Goal: Information Seeking & Learning: Learn about a topic

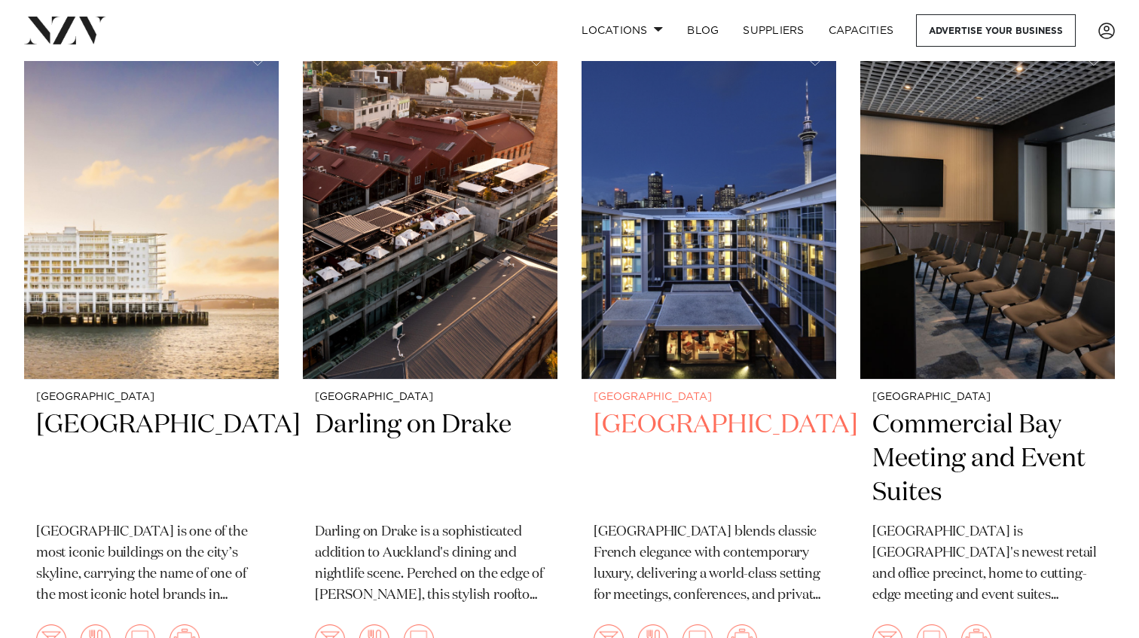
scroll to position [1311, 0]
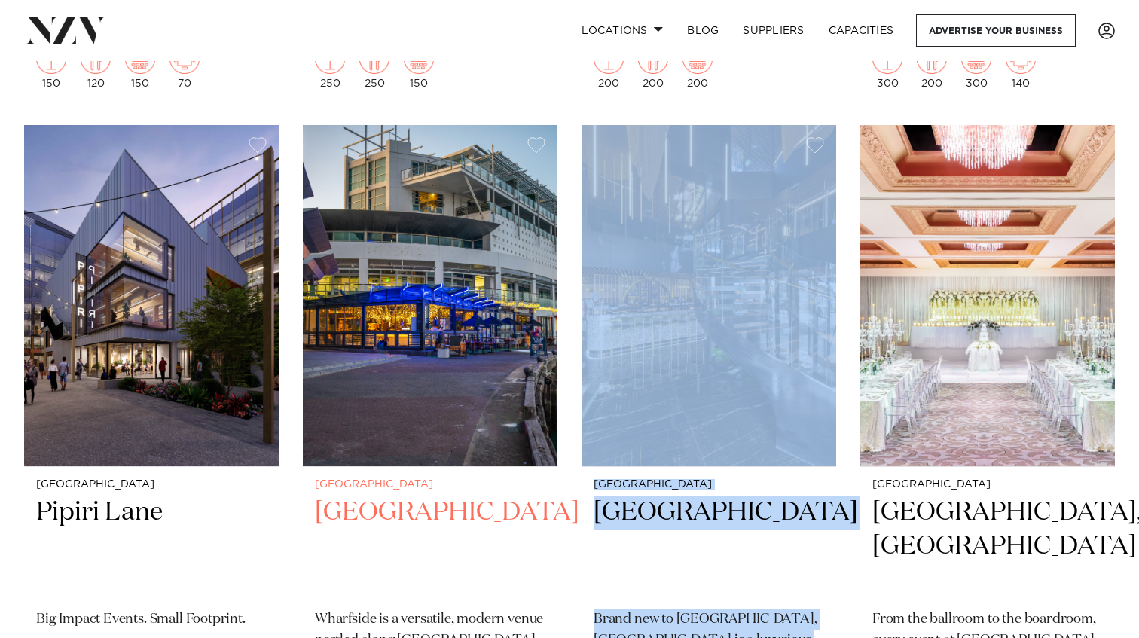
scroll to position [3205, 0]
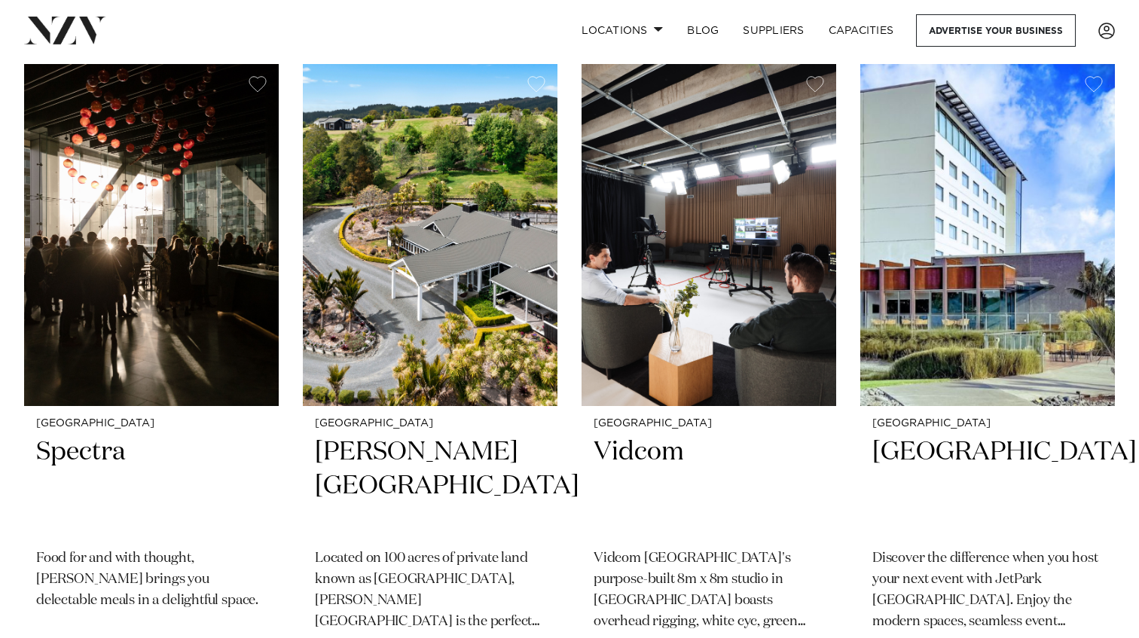
scroll to position [8743, 0]
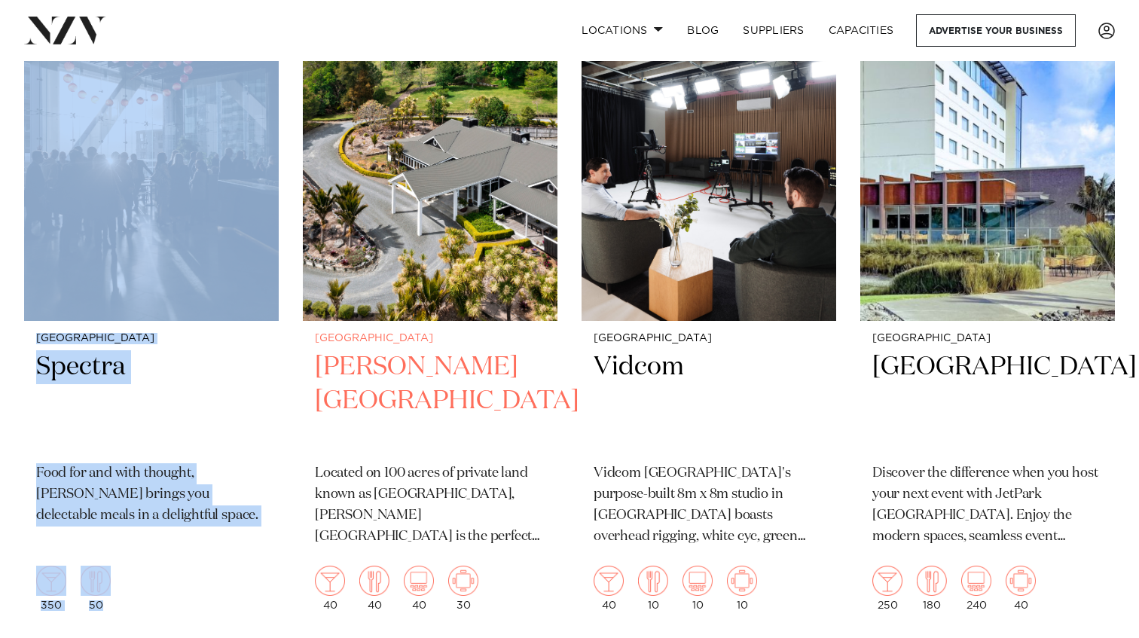
click at [555, 415] on div "Auckland Woodhouse Mountain Lodge Located on 100 acres of private land known as…" at bounding box center [430, 472] width 255 height 302
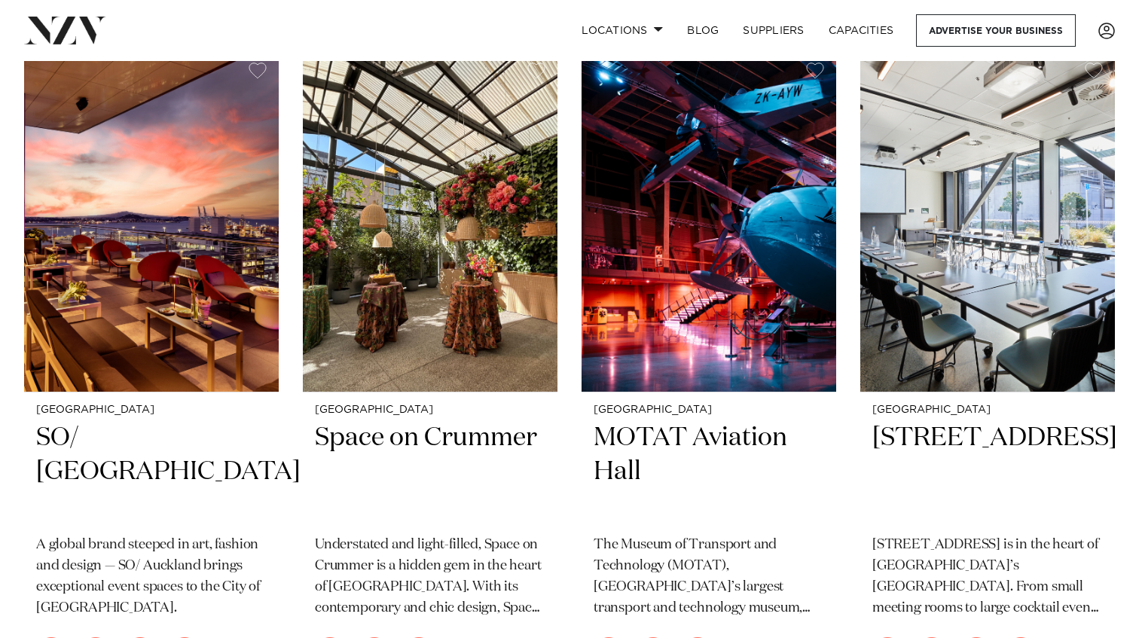
scroll to position [11348, 0]
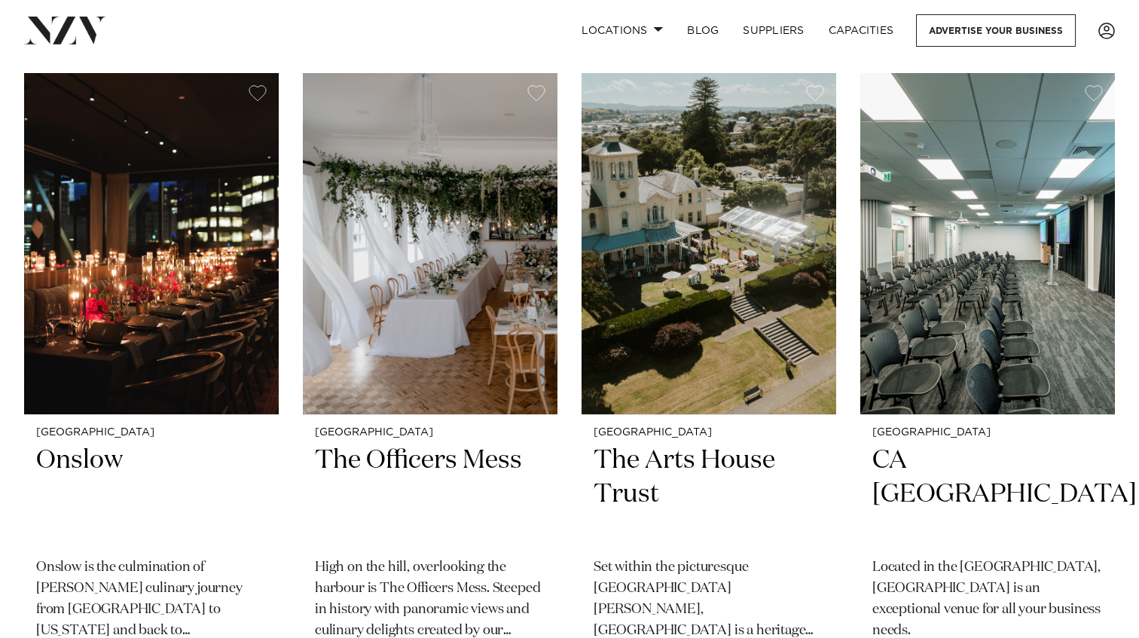
scroll to position [15152, 0]
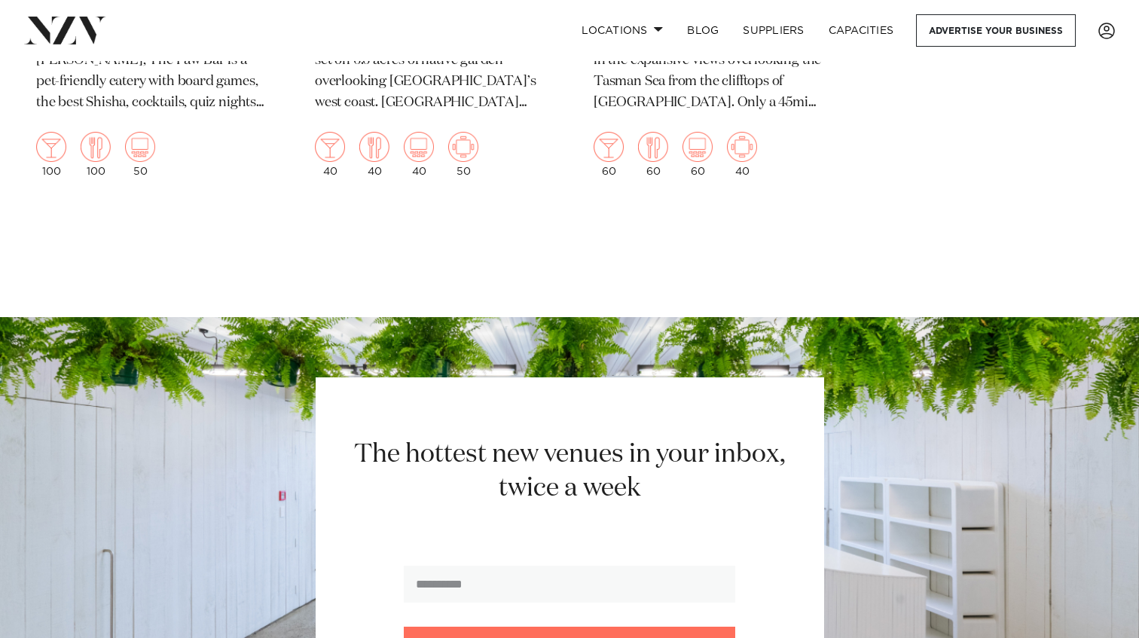
scroll to position [21200, 0]
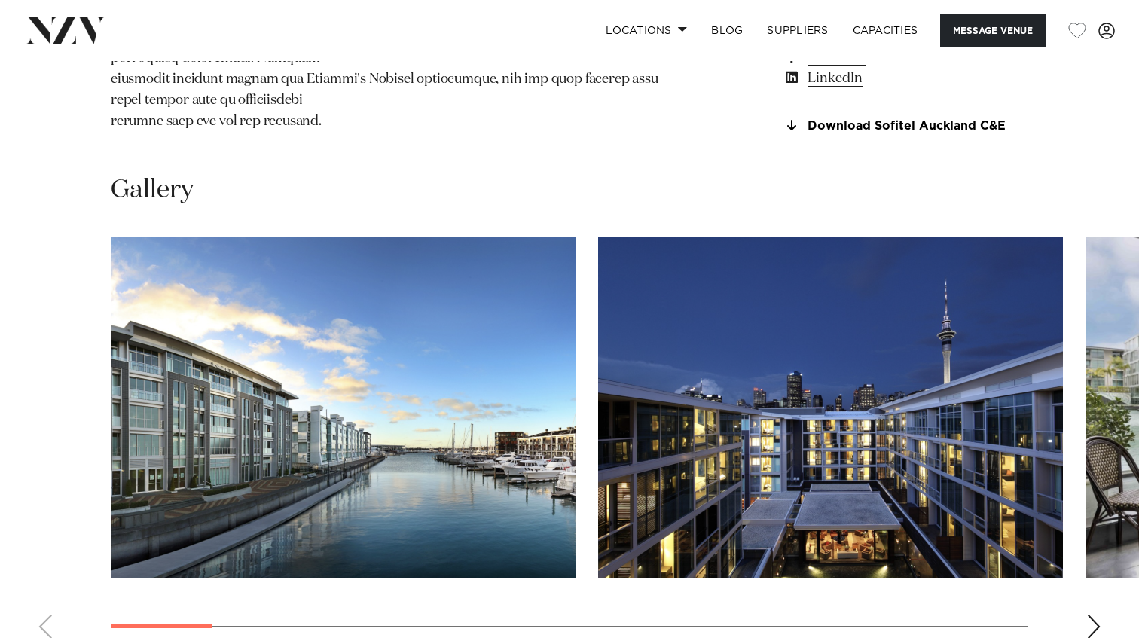
scroll to position [1665, 0]
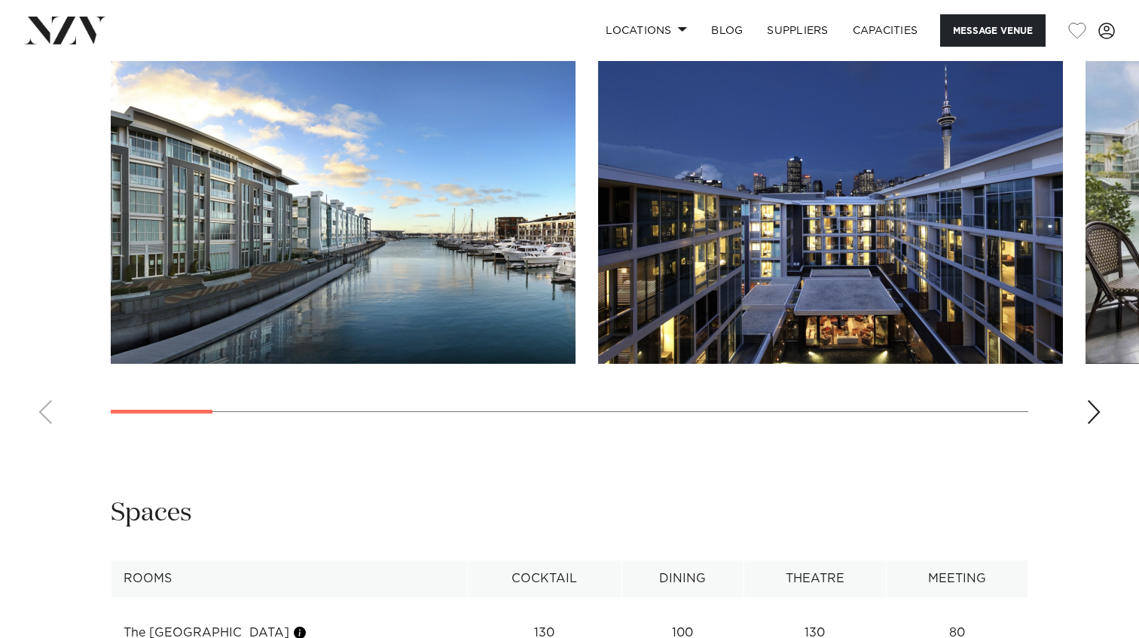
click at [1098, 424] on div "Next slide" at bounding box center [1093, 412] width 15 height 24
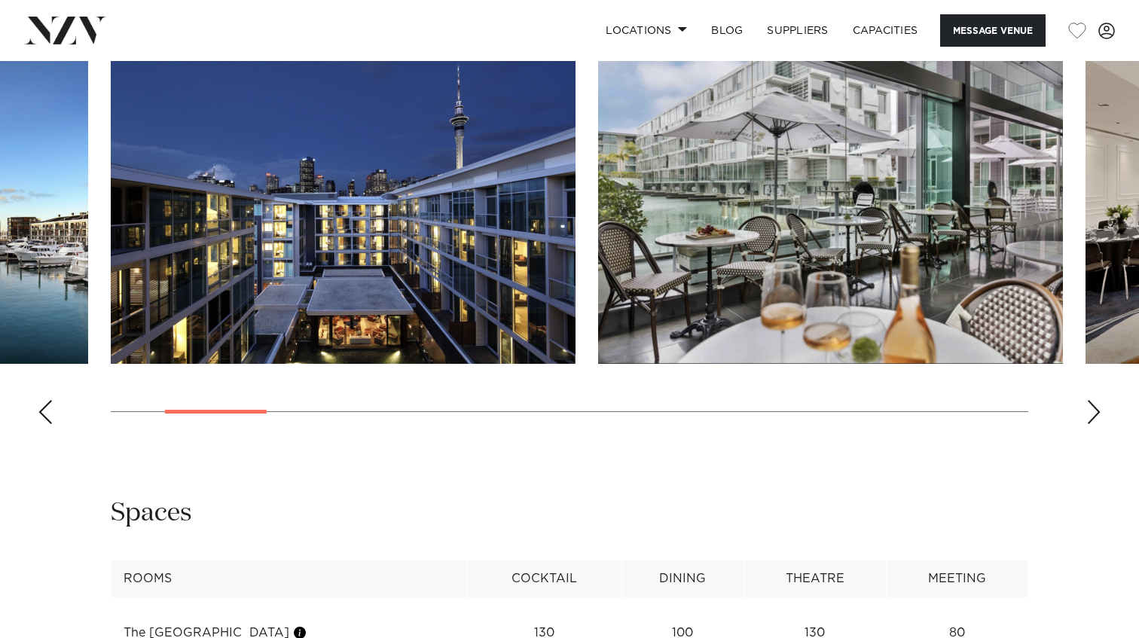
click at [1098, 424] on div "Next slide" at bounding box center [1093, 412] width 15 height 24
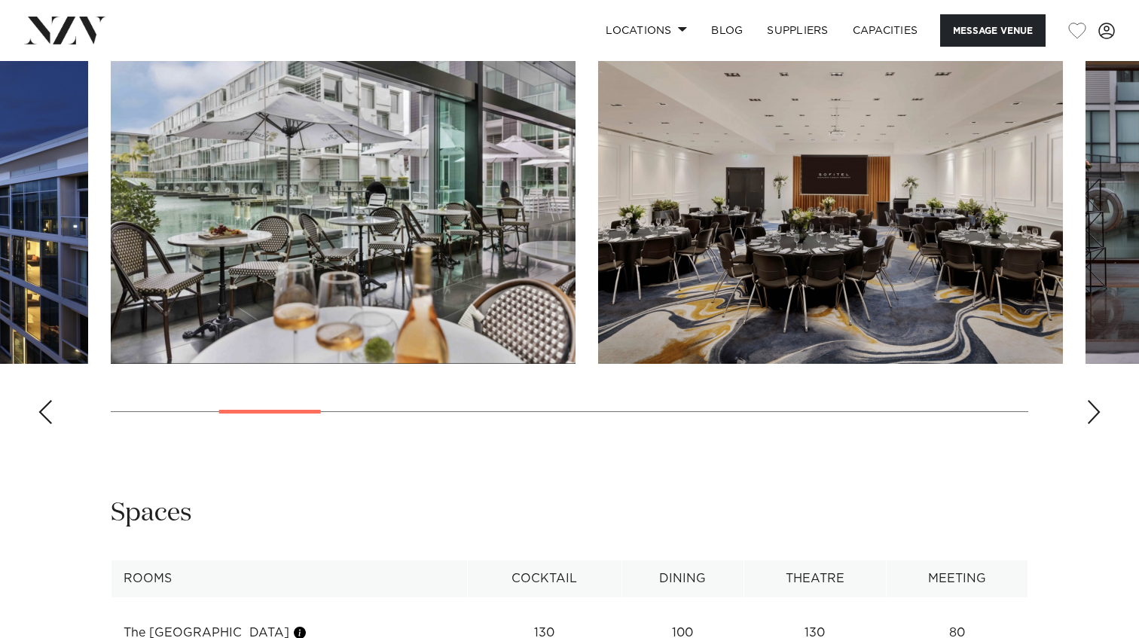
click at [1098, 424] on div "Next slide" at bounding box center [1093, 412] width 15 height 24
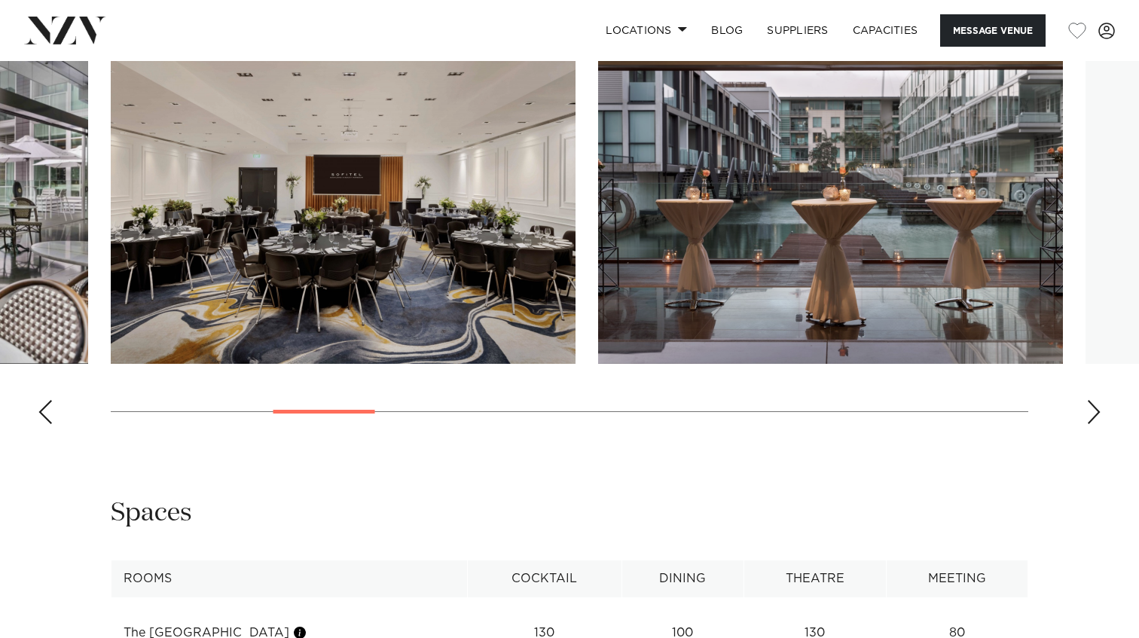
click at [1098, 424] on div "Next slide" at bounding box center [1093, 412] width 15 height 24
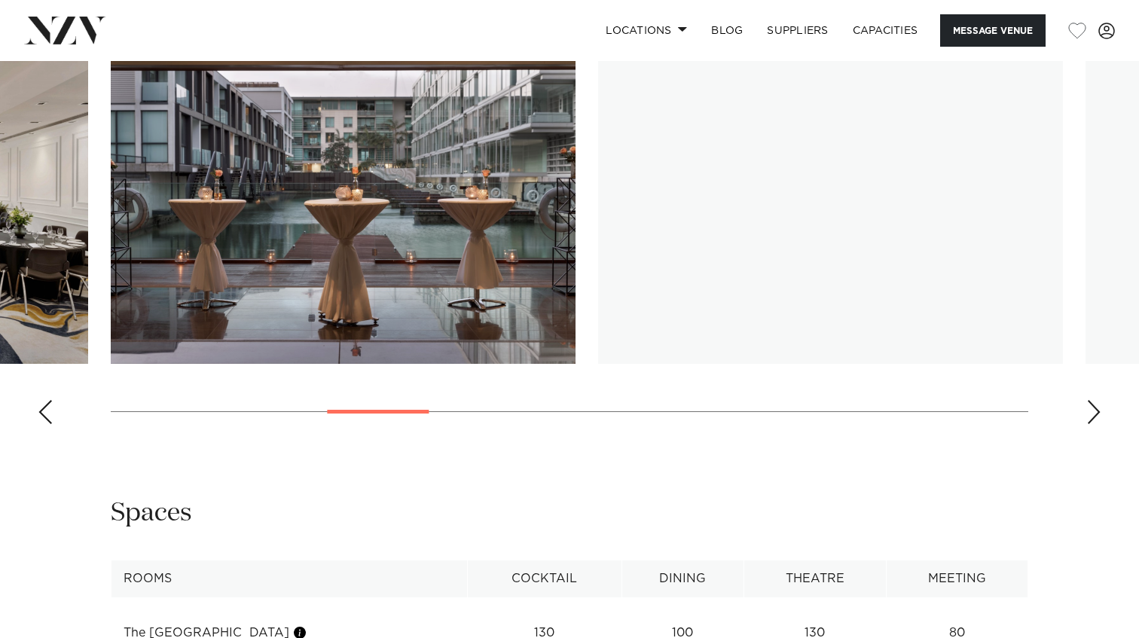
click at [1098, 424] on div "Next slide" at bounding box center [1093, 412] width 15 height 24
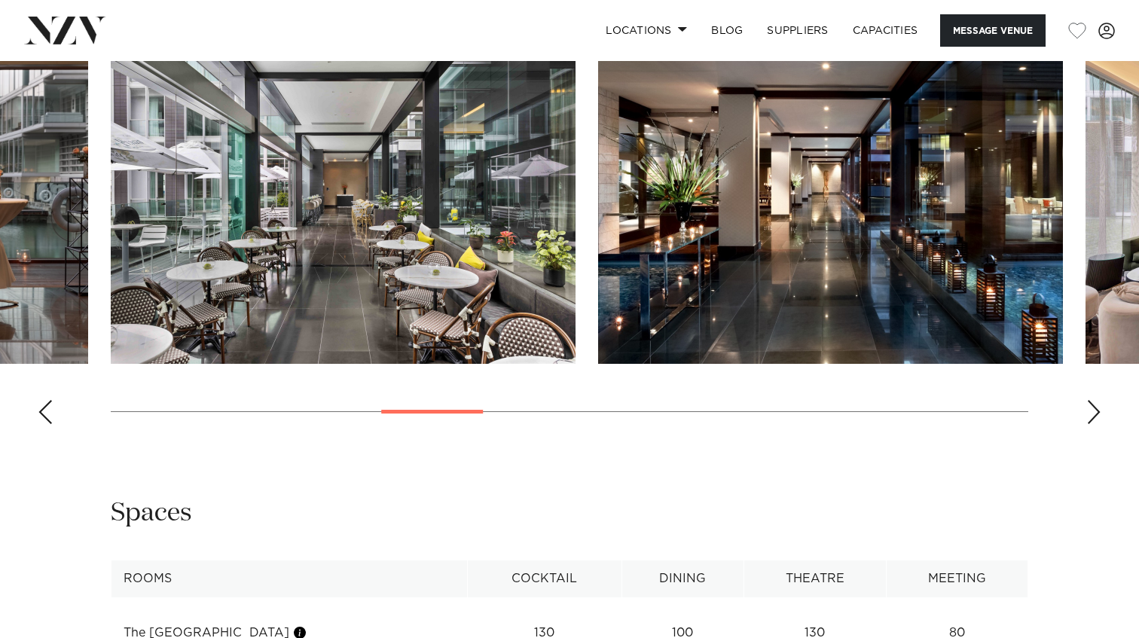
click at [1098, 424] on div "Next slide" at bounding box center [1093, 412] width 15 height 24
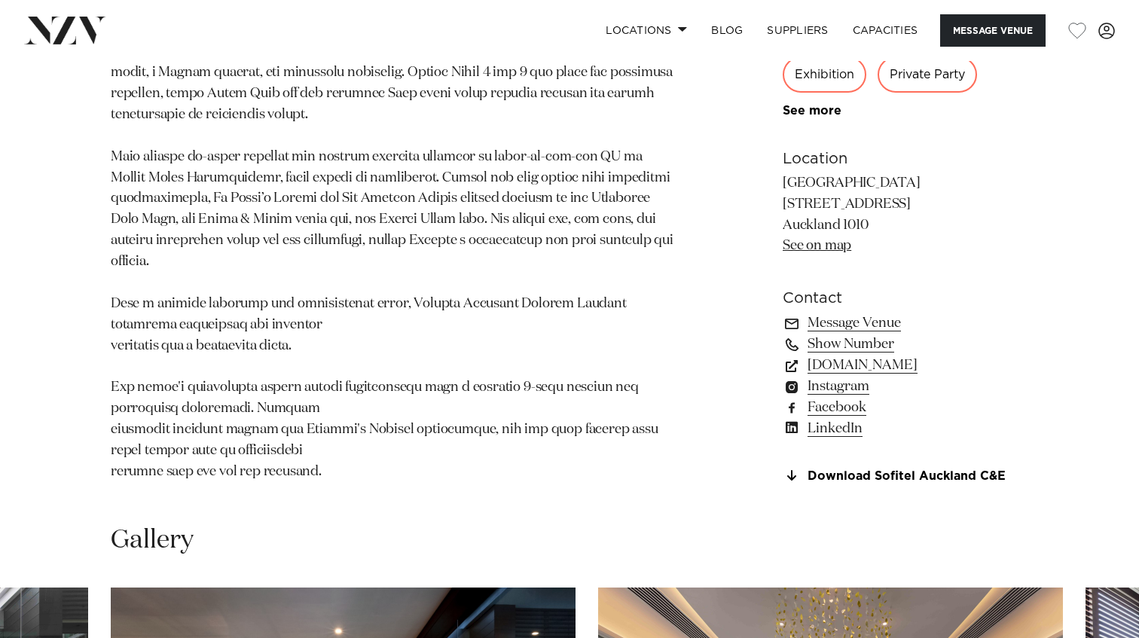
scroll to position [1113, 0]
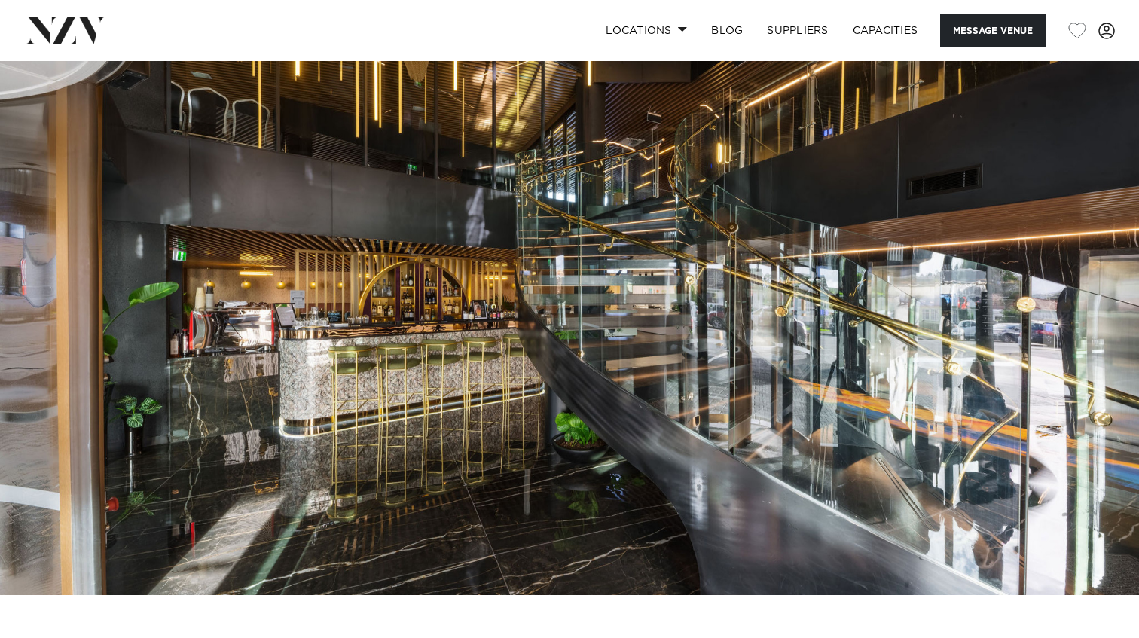
click at [595, 285] on img at bounding box center [569, 328] width 1139 height 534
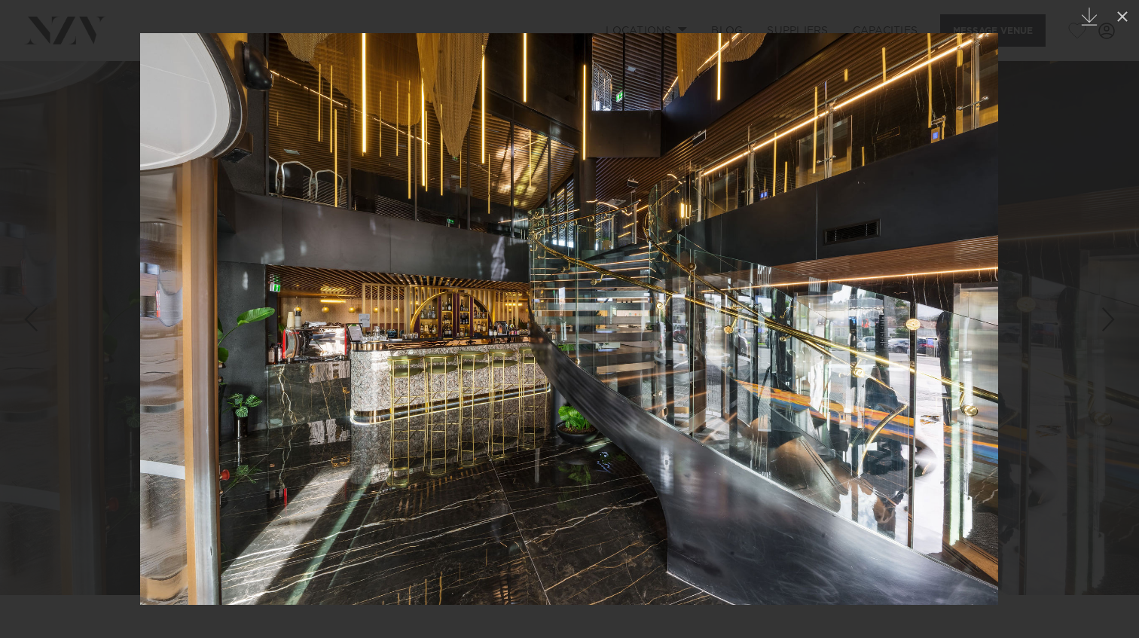
click at [1097, 317] on link at bounding box center [1112, 319] width 53 height 75
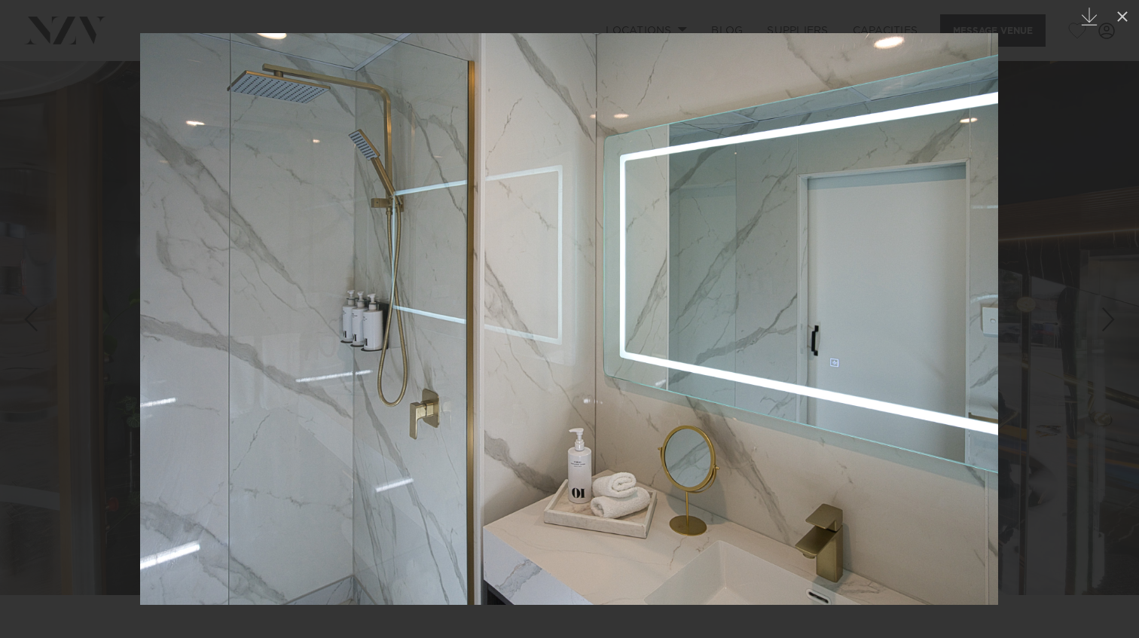
click at [1097, 317] on link at bounding box center [1112, 319] width 53 height 75
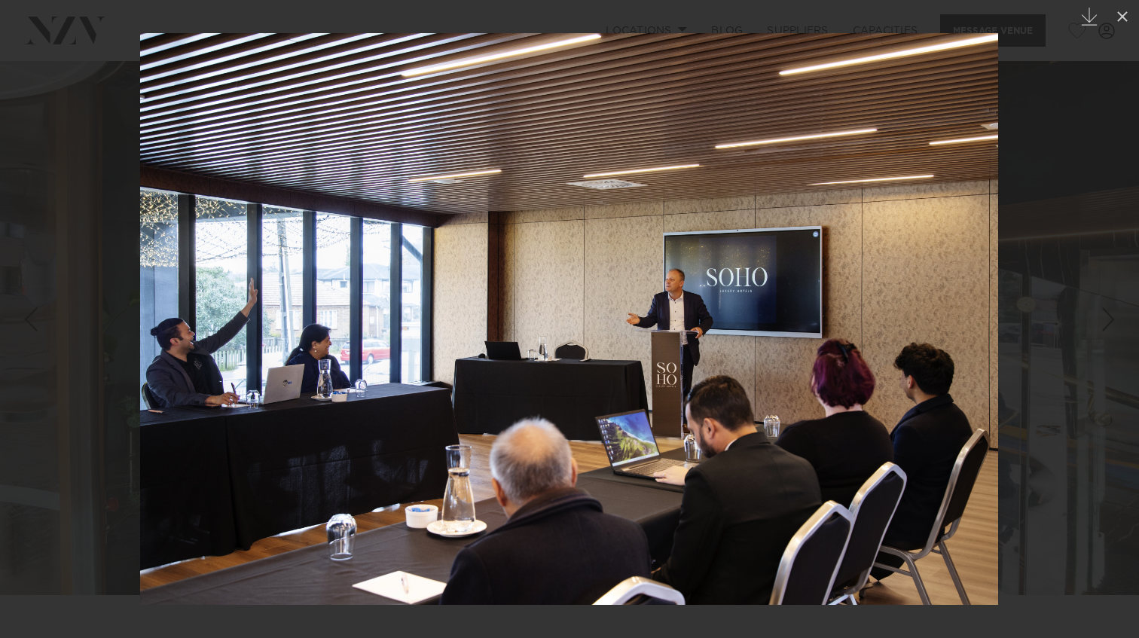
click at [1097, 317] on link at bounding box center [1112, 319] width 53 height 75
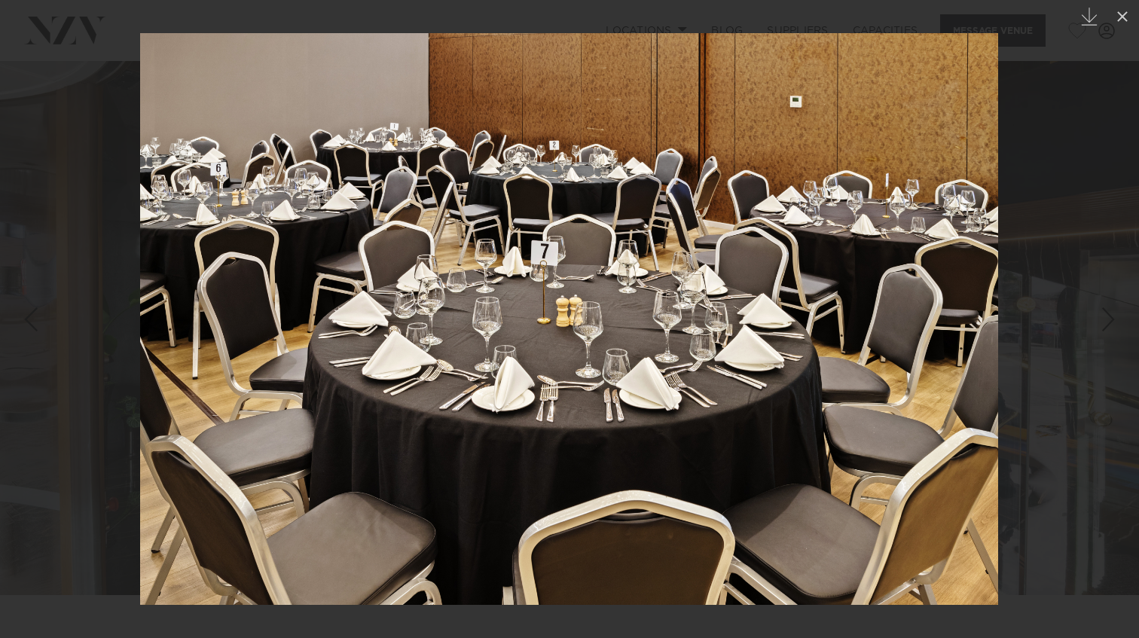
click at [1097, 317] on link at bounding box center [1112, 319] width 53 height 75
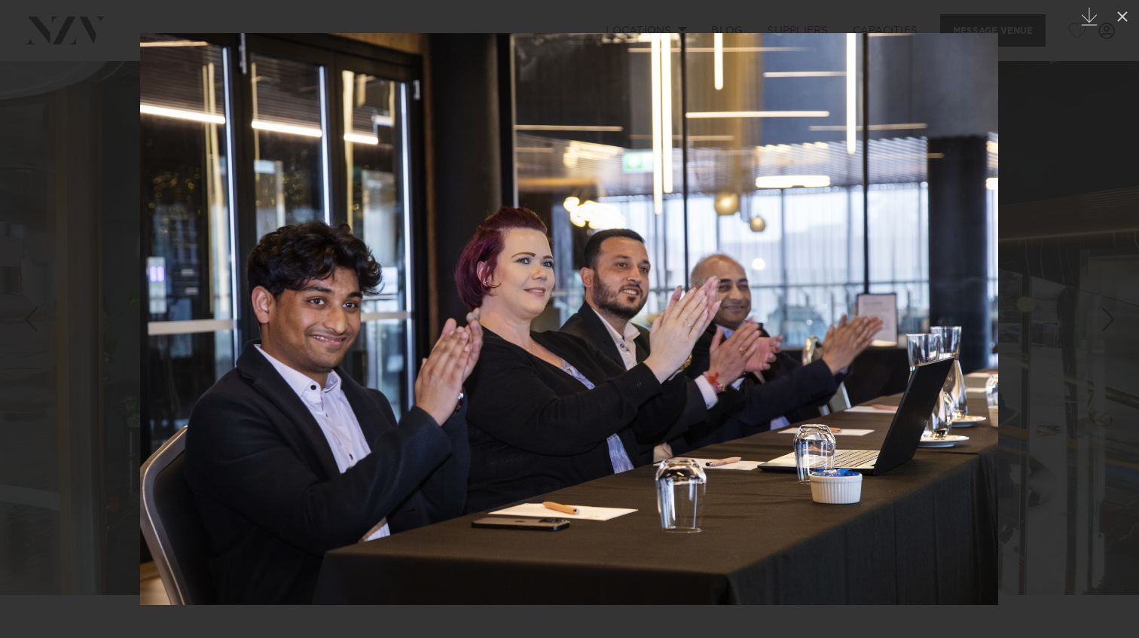
click at [1097, 317] on link at bounding box center [1112, 319] width 53 height 75
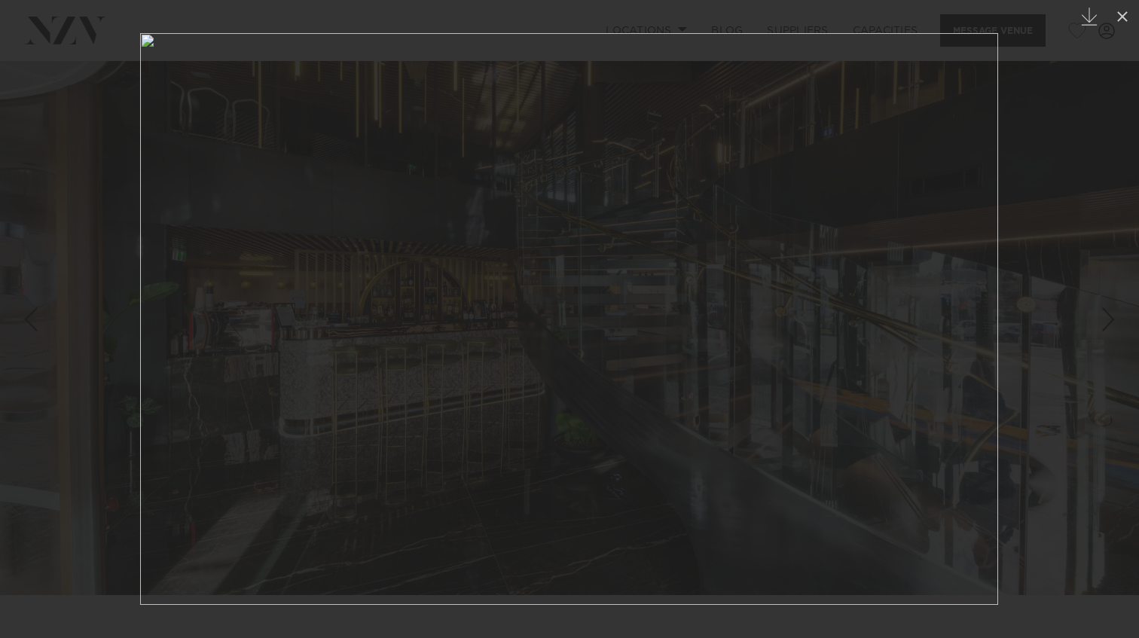
click at [1097, 317] on link at bounding box center [1112, 319] width 53 height 75
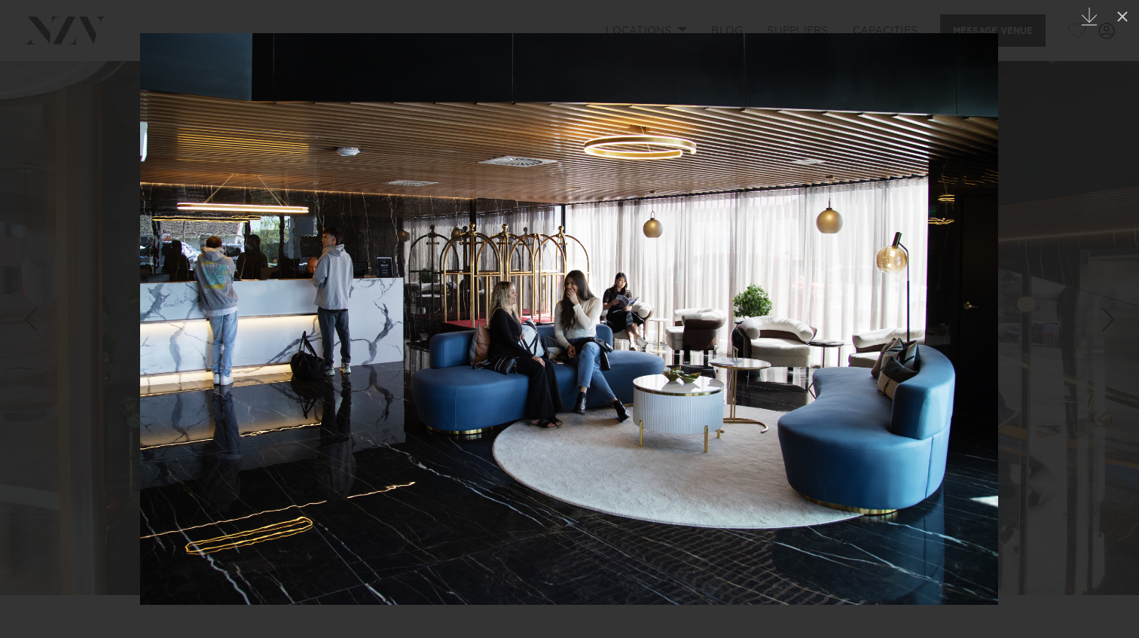
click at [1098, 319] on div "Next slide" at bounding box center [1108, 319] width 20 height 29
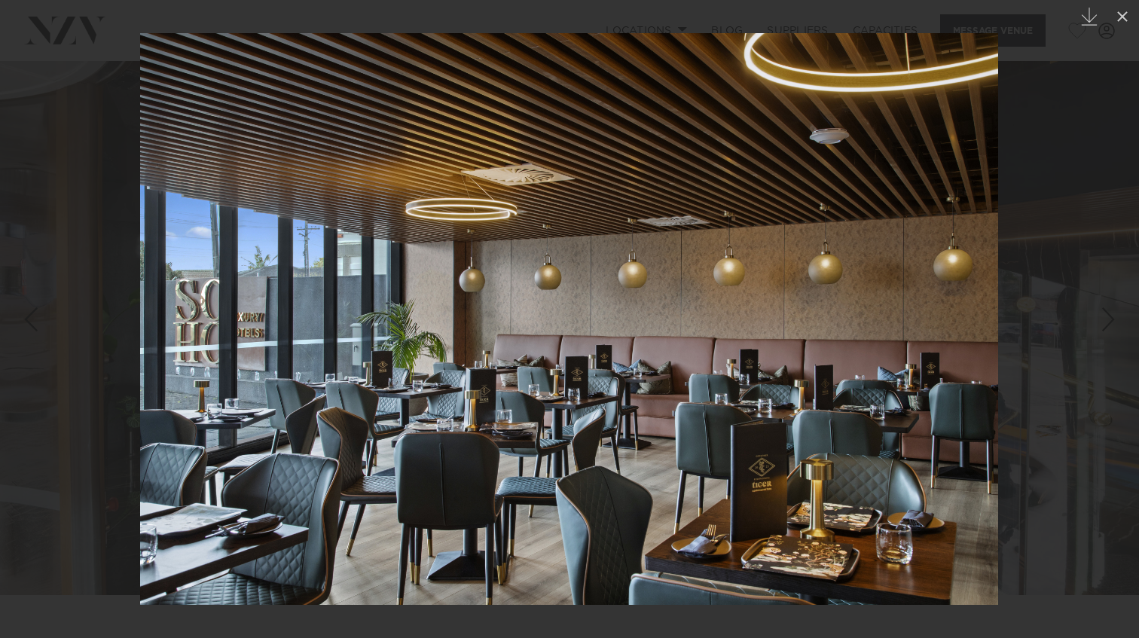
click at [1098, 319] on div "Next slide" at bounding box center [1108, 319] width 20 height 29
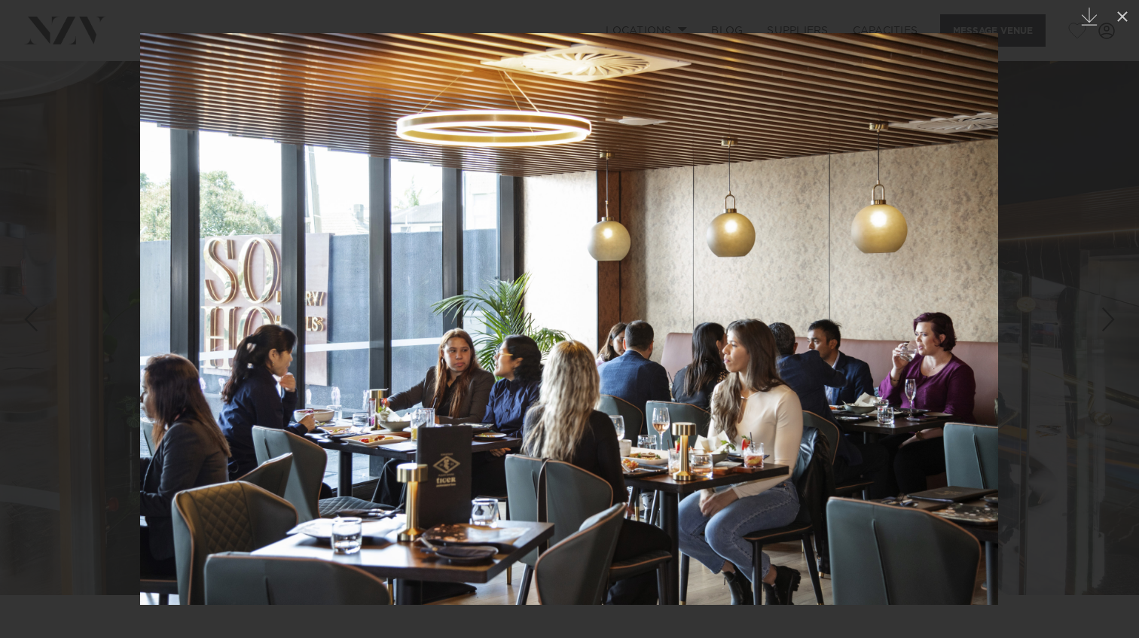
click at [1098, 319] on div "Next slide" at bounding box center [1108, 319] width 20 height 29
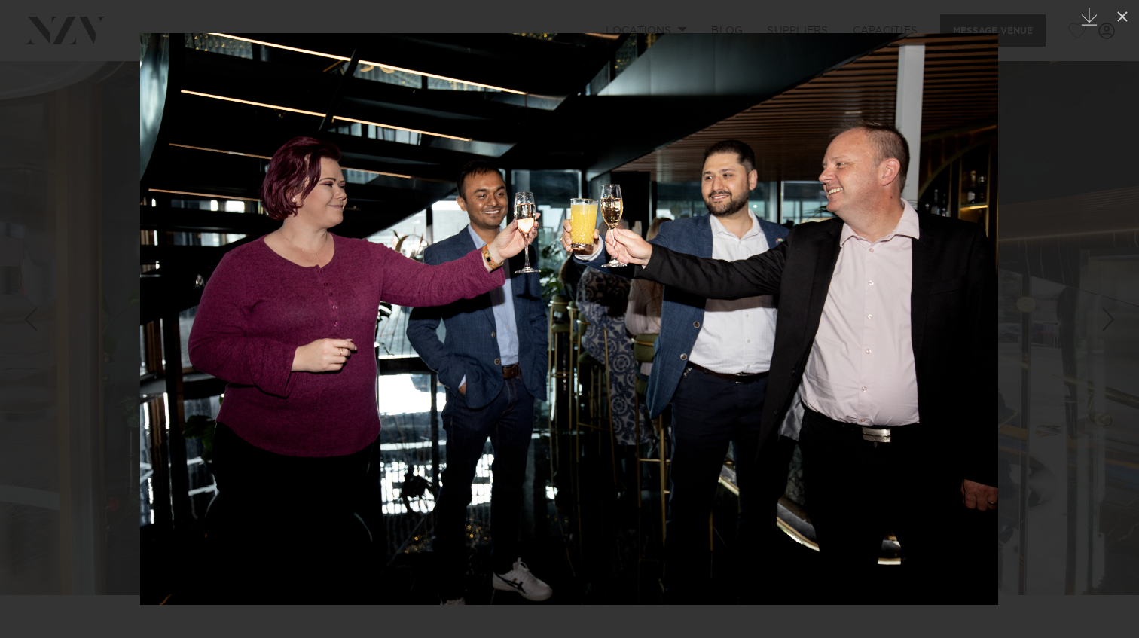
click at [1098, 319] on div "Next slide" at bounding box center [1108, 319] width 20 height 29
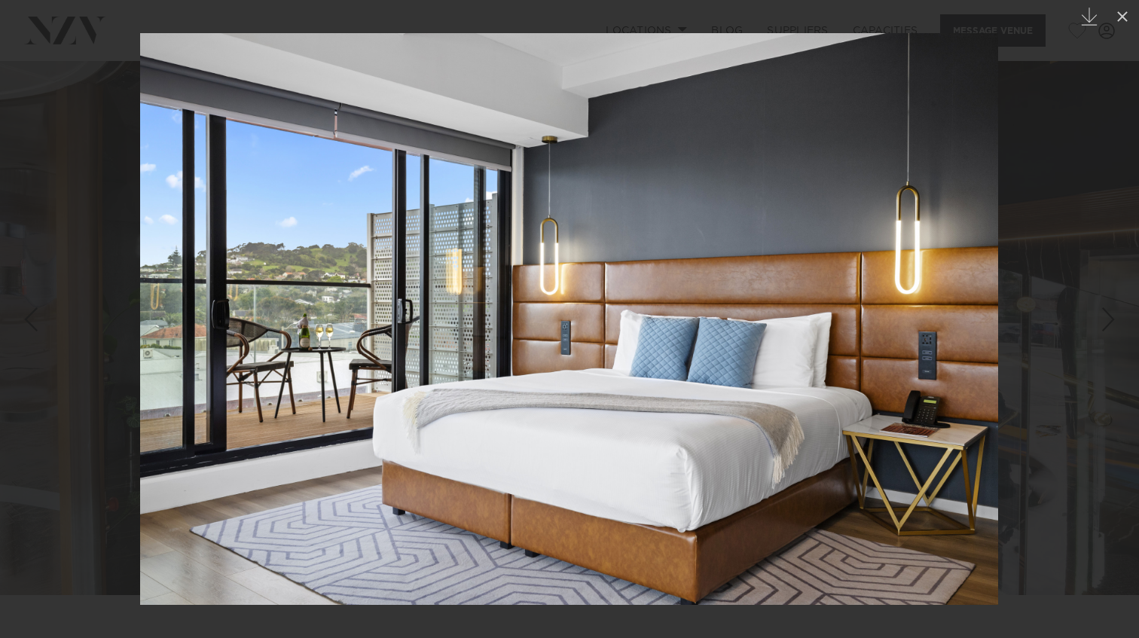
click at [1098, 319] on div "Next slide" at bounding box center [1108, 319] width 20 height 29
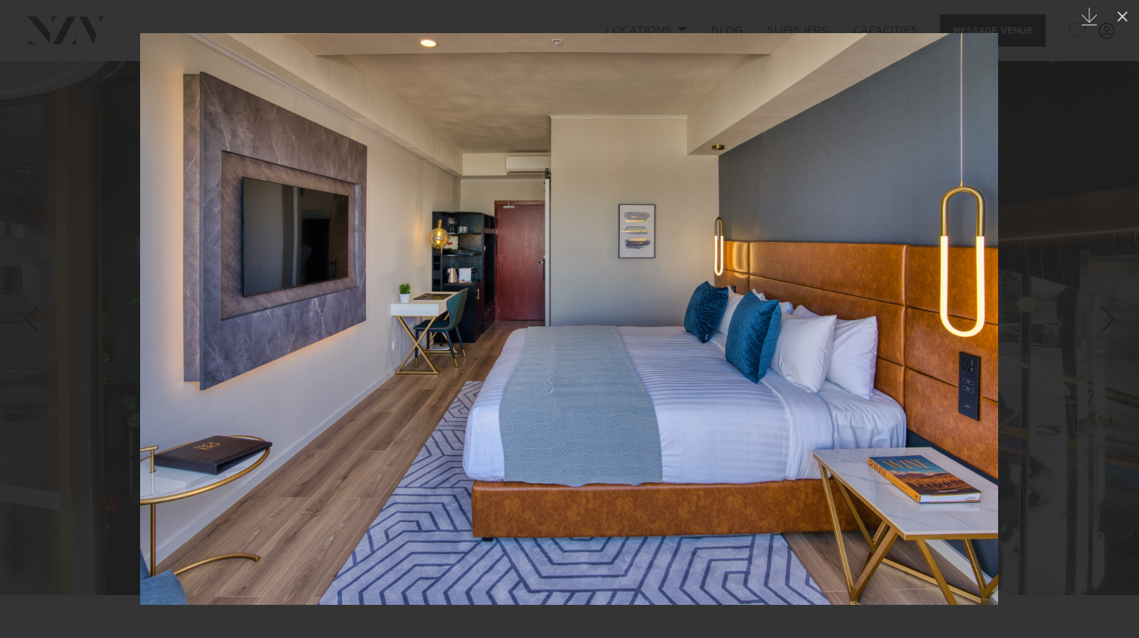
click at [1067, 161] on div at bounding box center [569, 319] width 1139 height 638
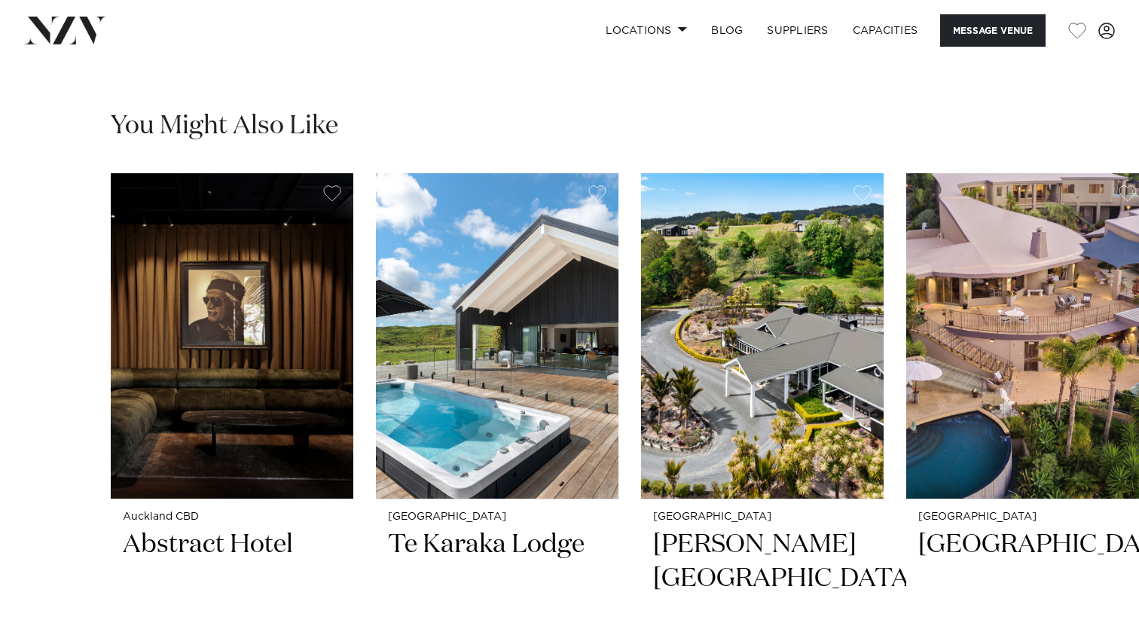
scroll to position [3112, 0]
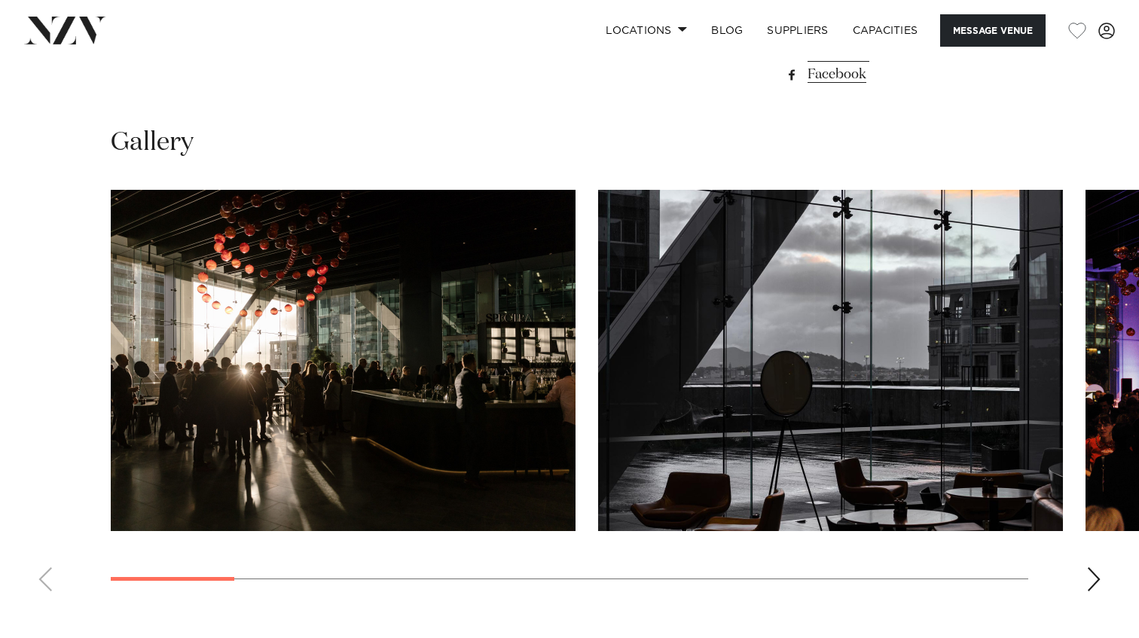
scroll to position [1247, 0]
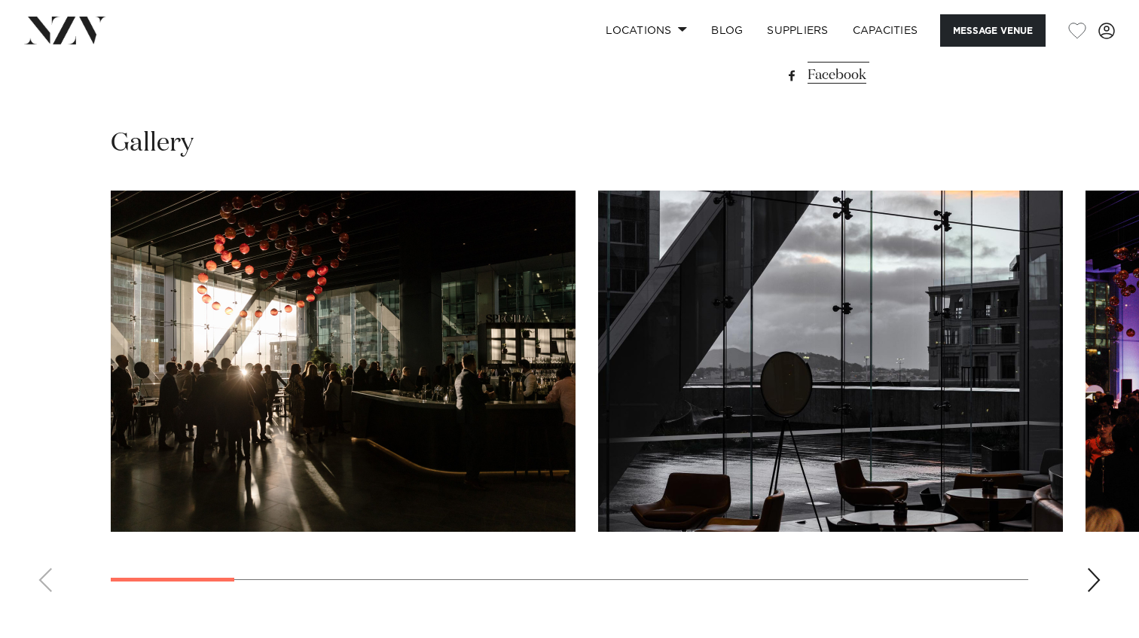
click at [443, 367] on img "1 / 14" at bounding box center [343, 361] width 465 height 341
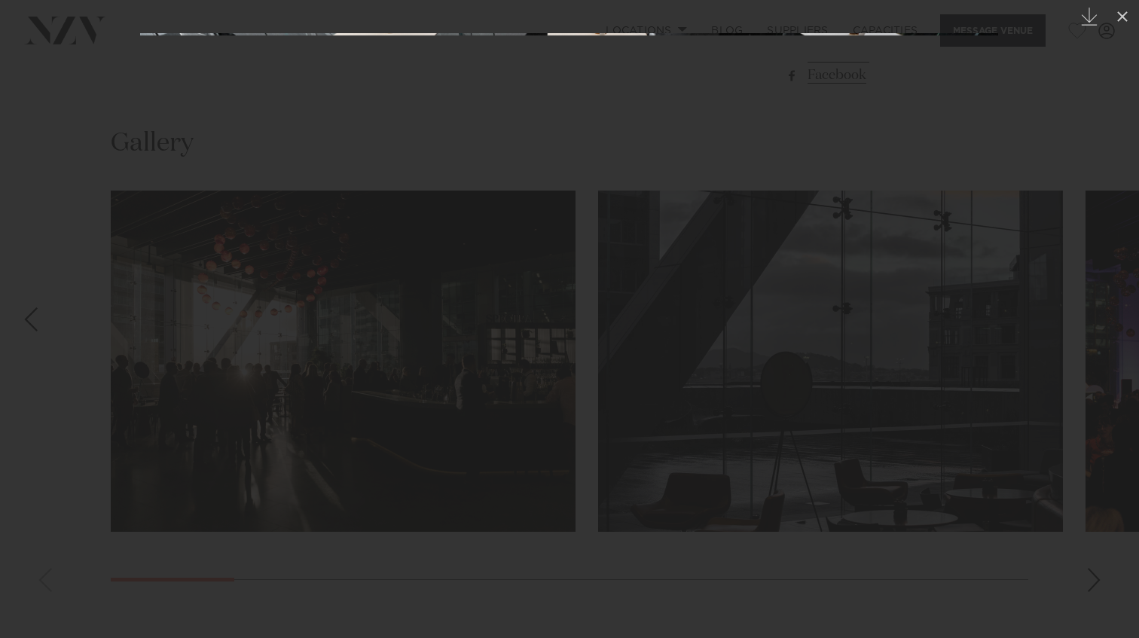
click at [1058, 110] on div at bounding box center [569, 319] width 1139 height 638
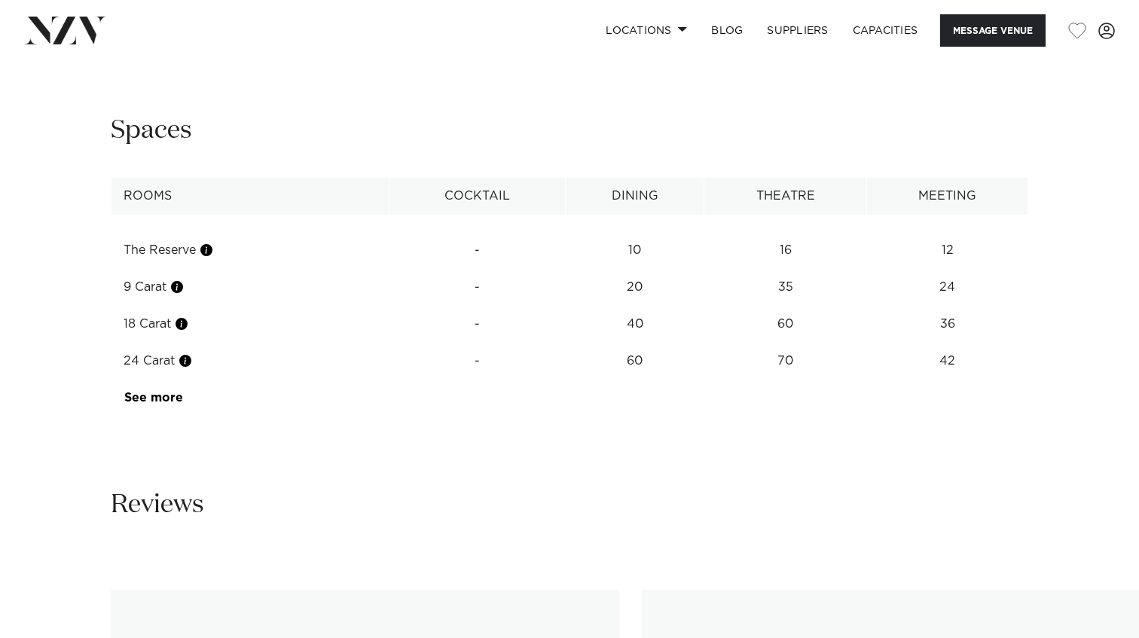
scroll to position [2125, 0]
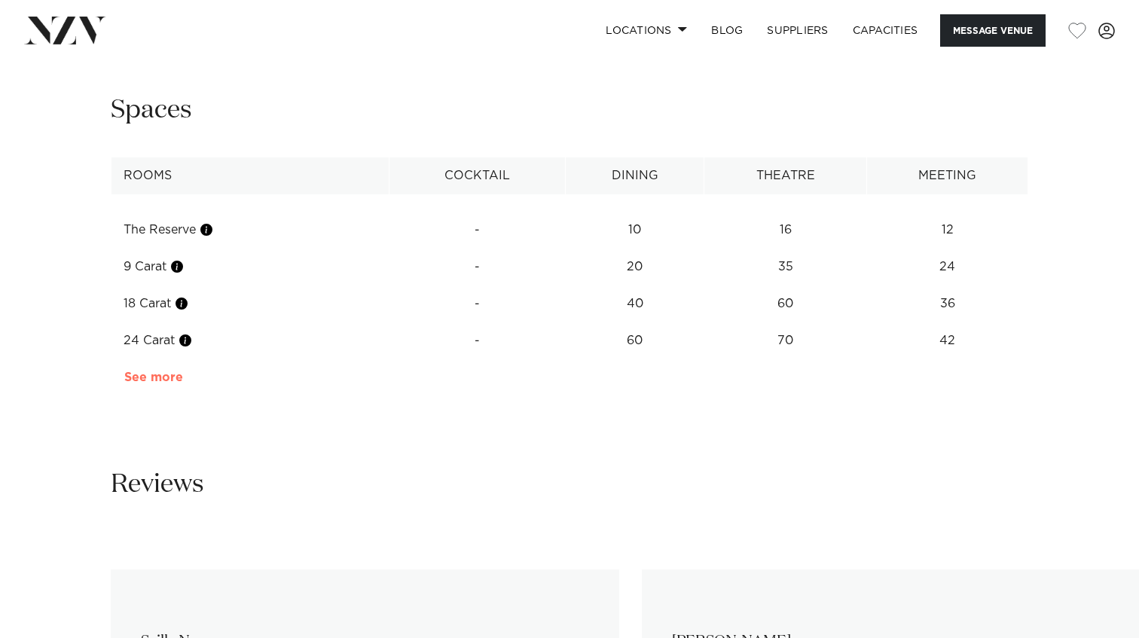
click at [169, 371] on link "See more" at bounding box center [183, 377] width 118 height 12
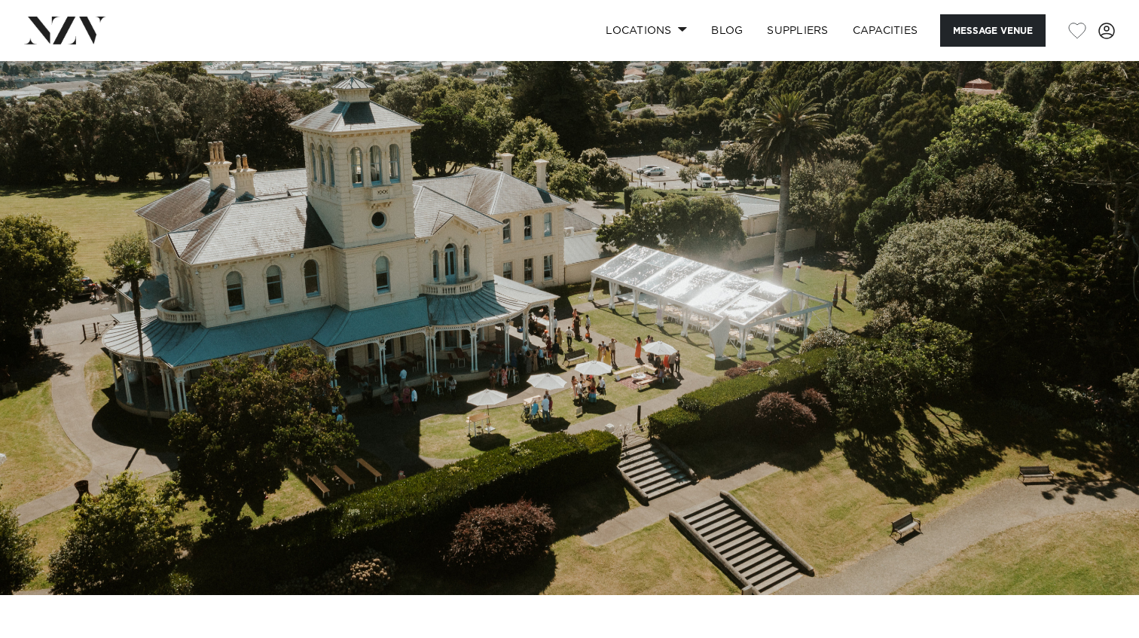
click at [625, 307] on img at bounding box center [569, 328] width 1139 height 534
